Goal: Task Accomplishment & Management: Complete application form

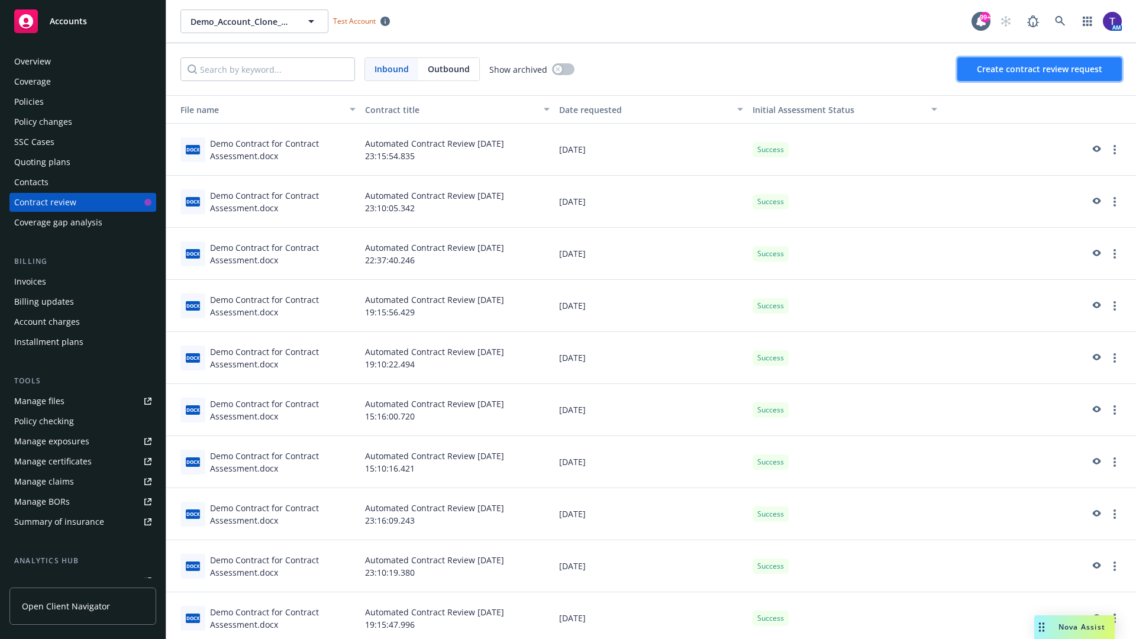
click at [1041, 69] on span "Create contract review request" at bounding box center [1039, 68] width 125 height 11
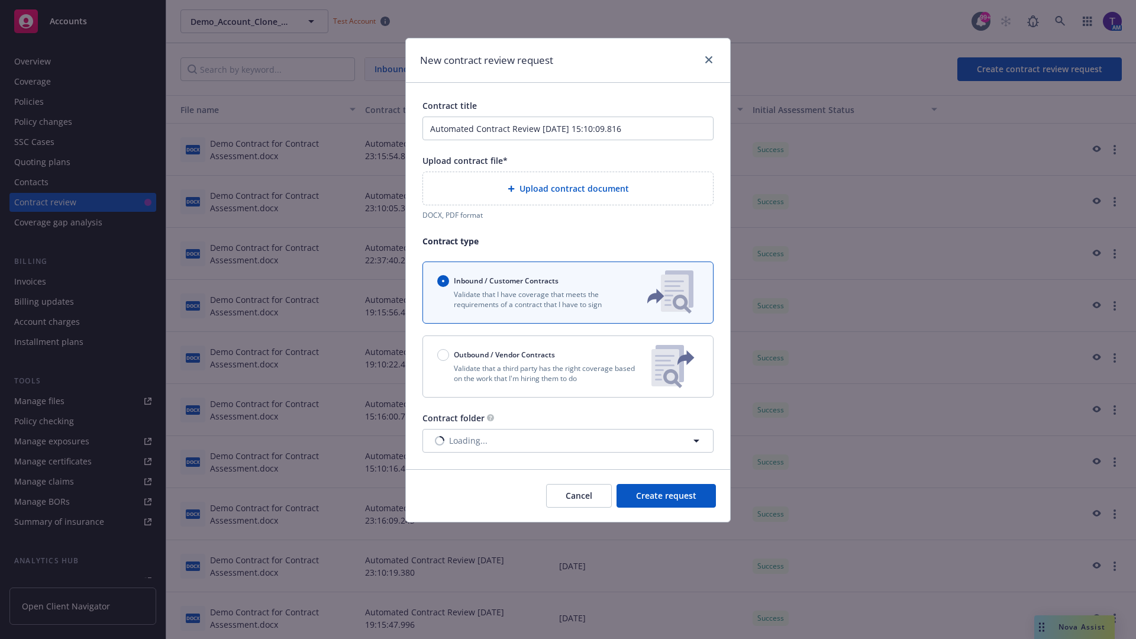
type input "Automated Contract Review 10-13-2025 15:10:09.816"
click at [568, 366] on p "Validate that a third party has the right coverage based on the work that I'm h…" at bounding box center [539, 373] width 205 height 20
radio input "false"
radio input "true"
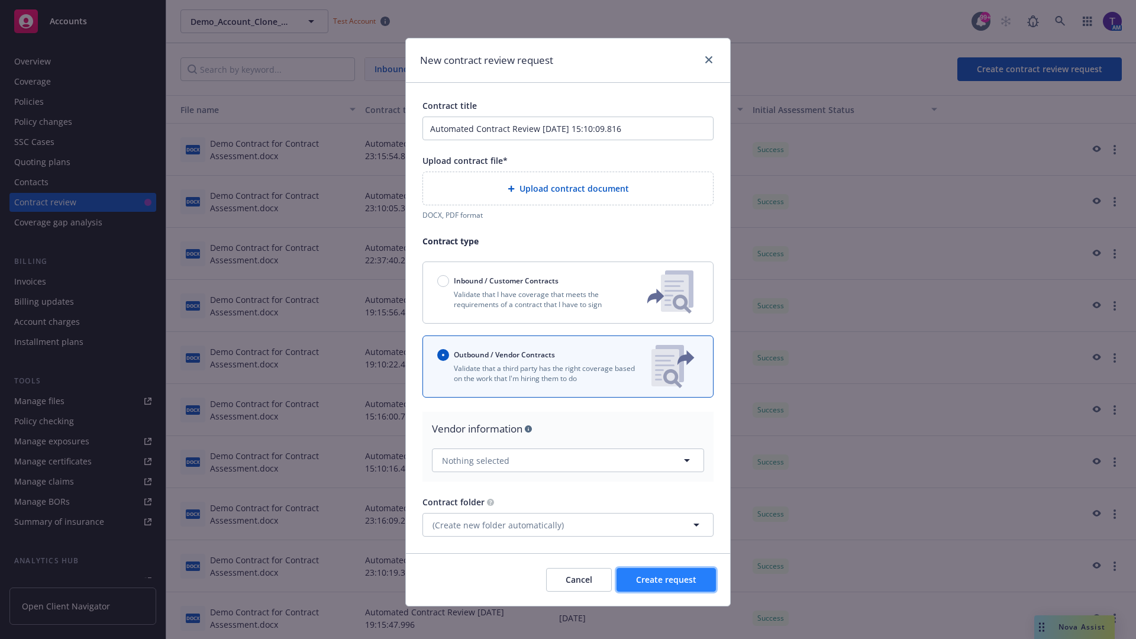
click at [666, 575] on span "Create request" at bounding box center [666, 579] width 60 height 11
